Goal: Information Seeking & Learning: Learn about a topic

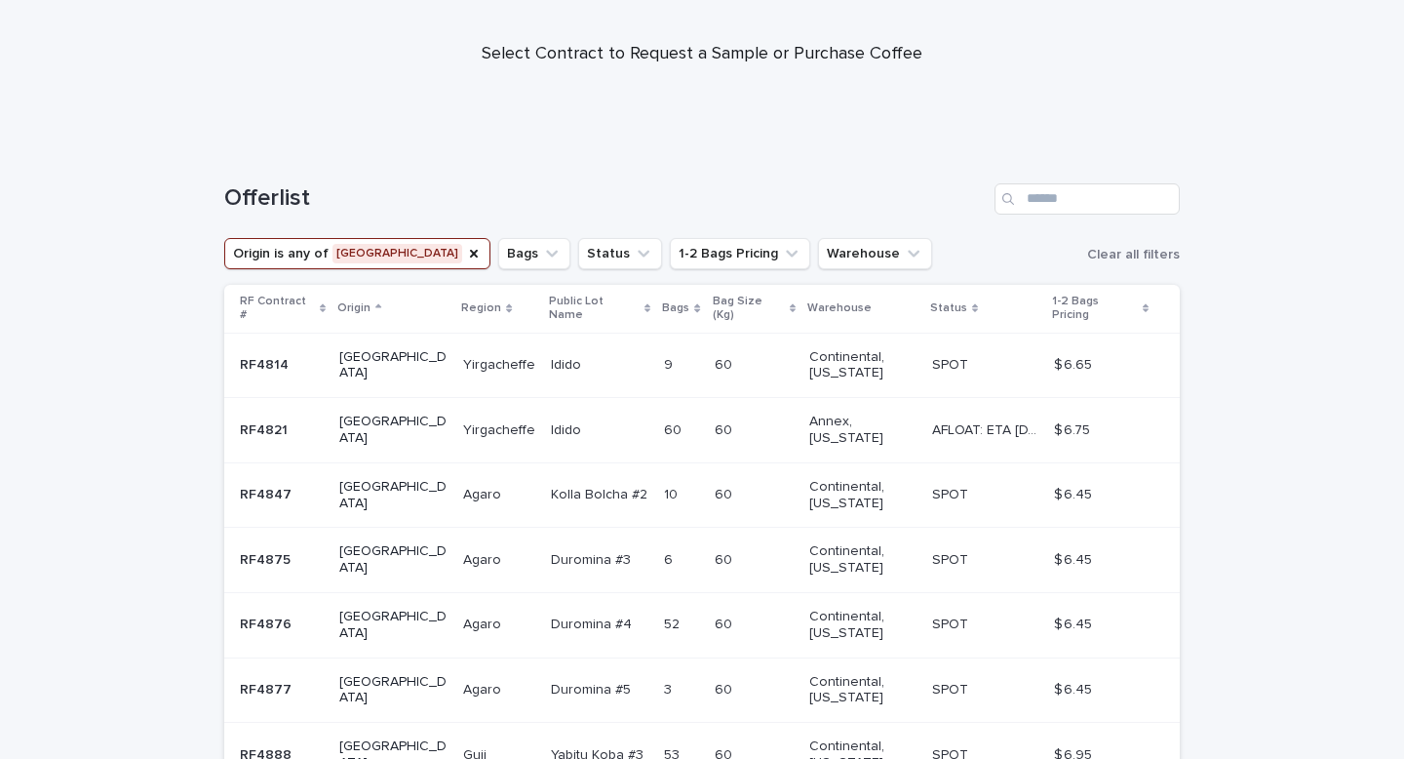
scroll to position [156, 0]
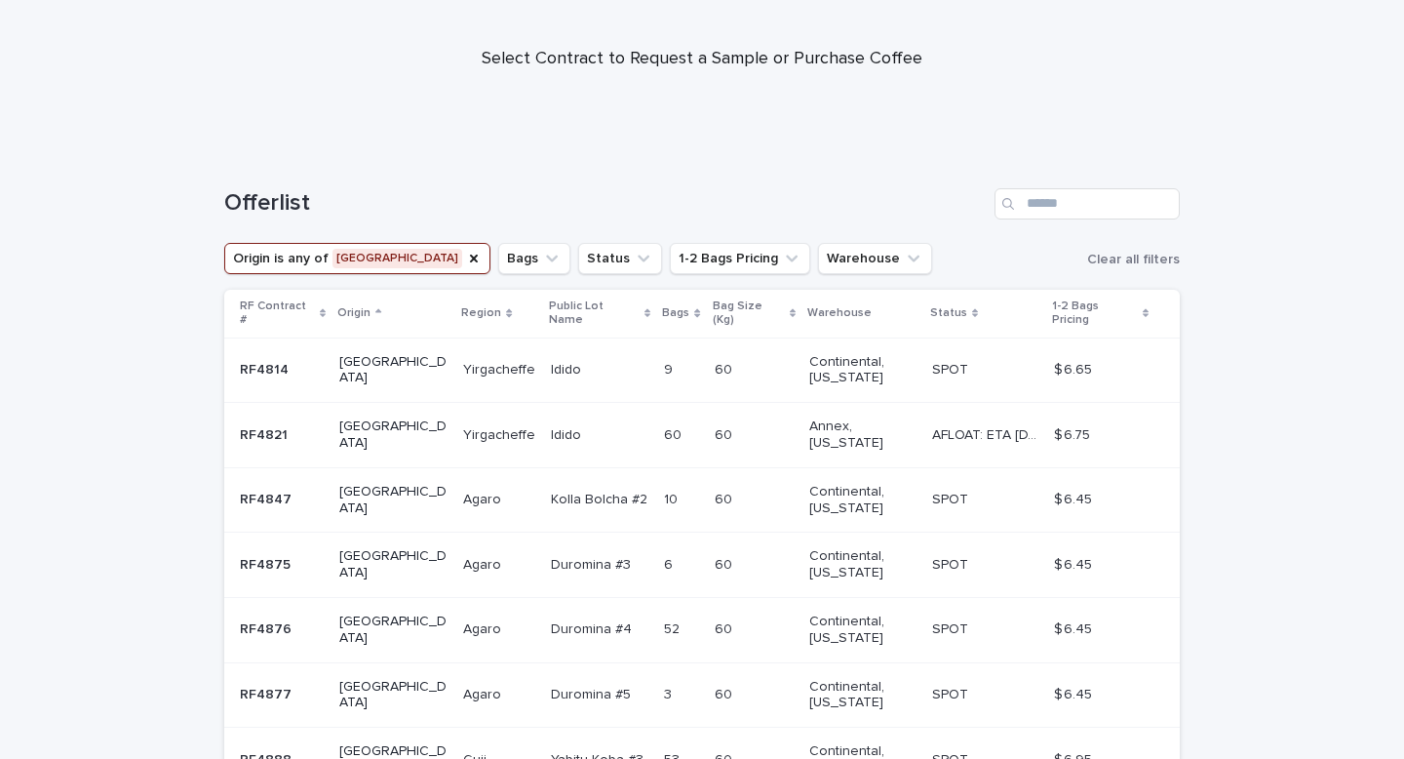
click at [847, 339] on table "RF Contract # Origin Region Public Lot Name Bags Bag Size (Kg) Warehouse Status…" at bounding box center [702, 639] width 956 height 698
click at [829, 354] on table "RF Contract # Origin Region Public Lot Name Bags Bag Size (Kg) Warehouse Status…" at bounding box center [702, 639] width 956 height 698
click at [959, 362] on p at bounding box center [985, 370] width 106 height 17
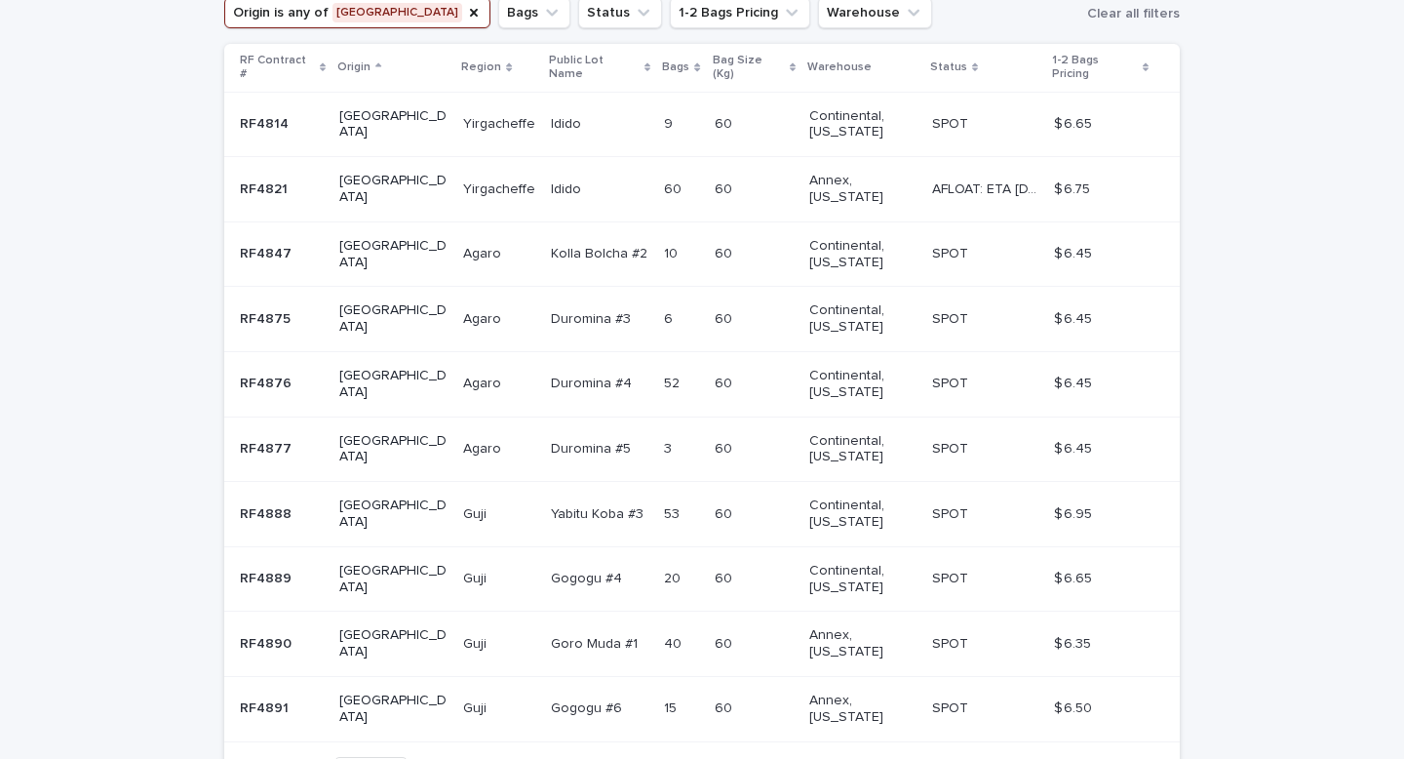
scroll to position [387, 0]
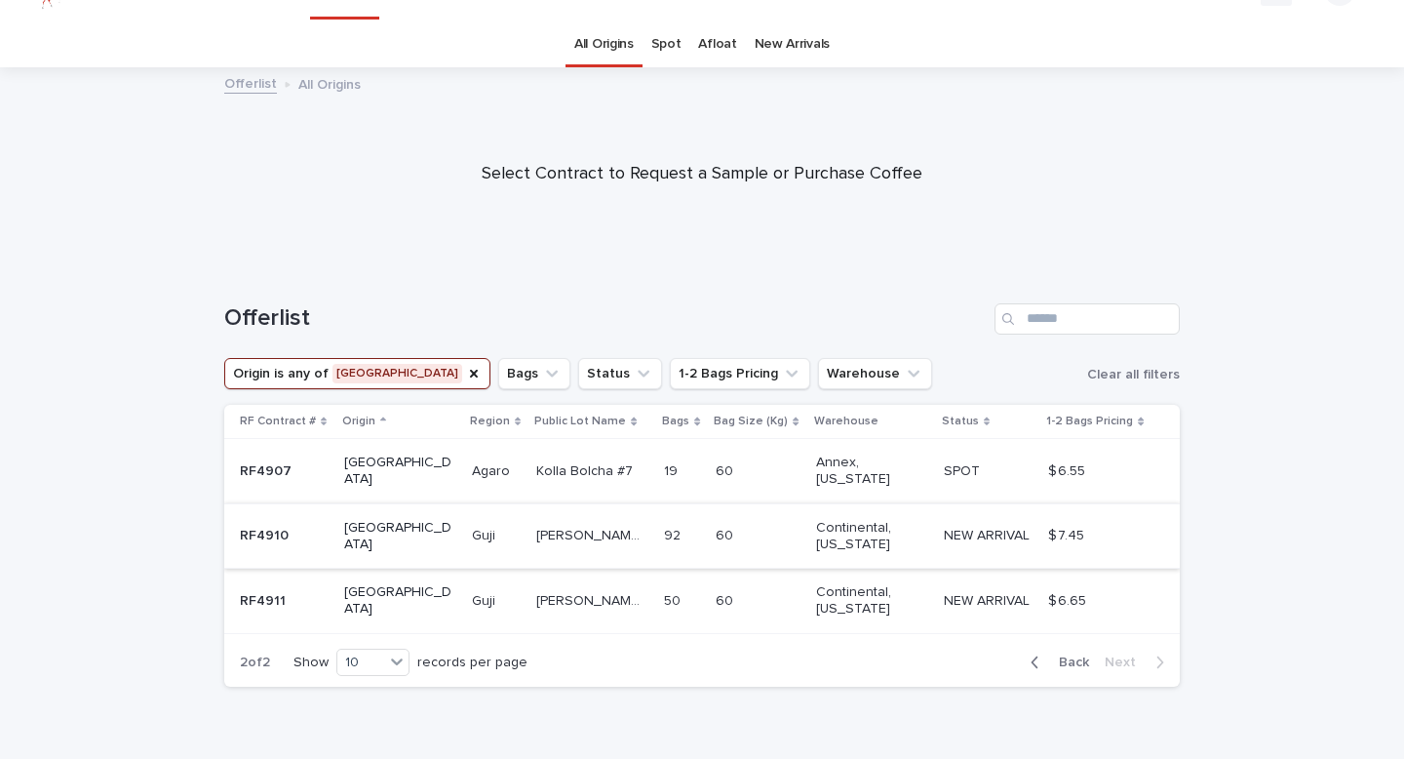
scroll to position [66, 0]
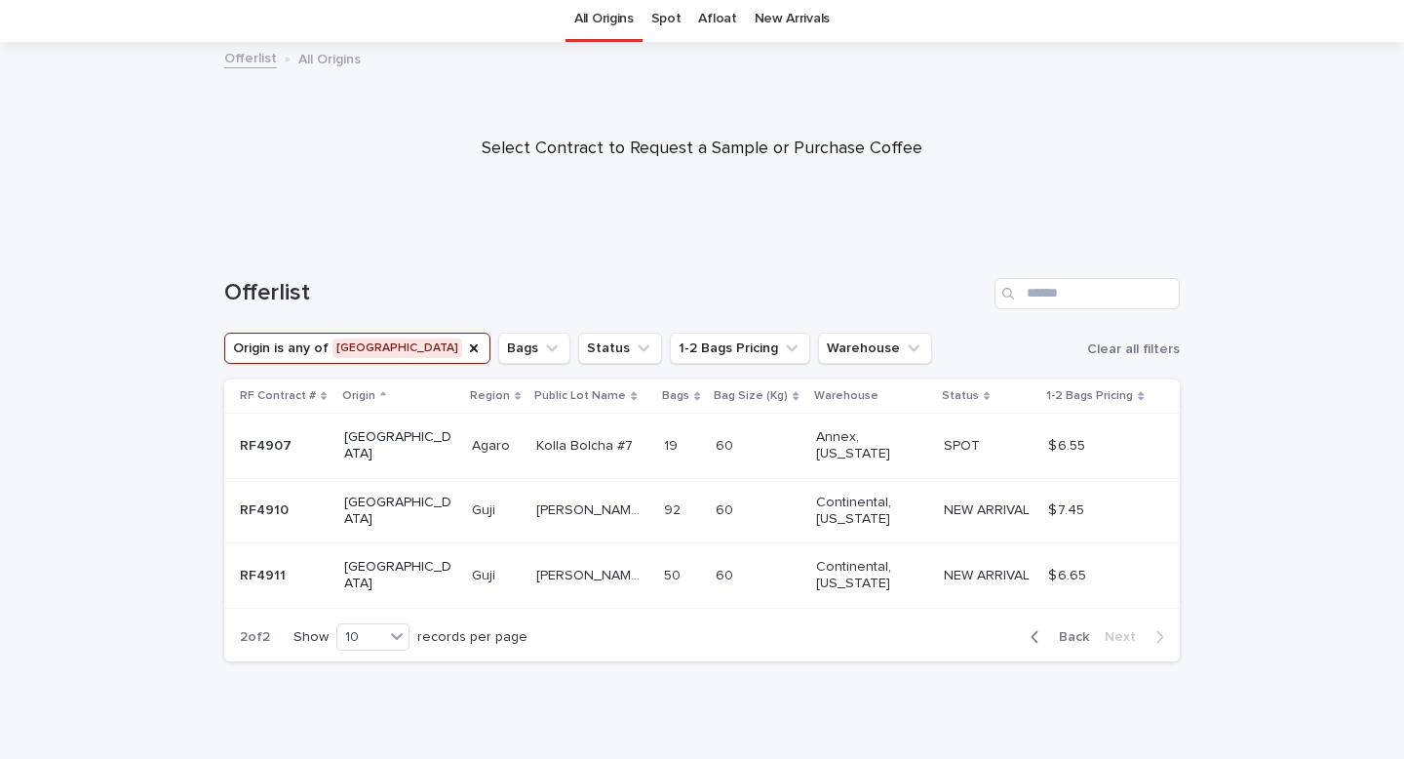
click at [1070, 630] on span "Back" at bounding box center [1068, 637] width 42 height 14
